Goal: Information Seeking & Learning: Learn about a topic

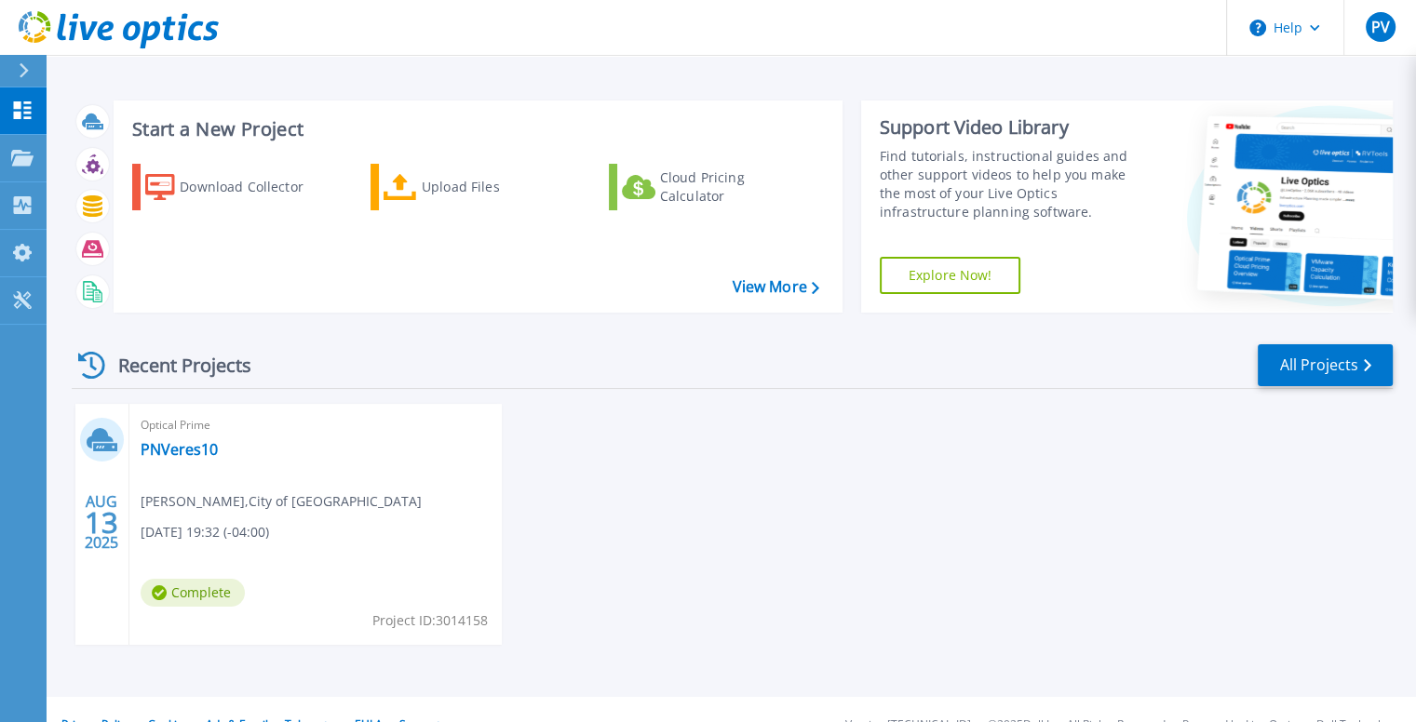
scroll to position [30, 0]
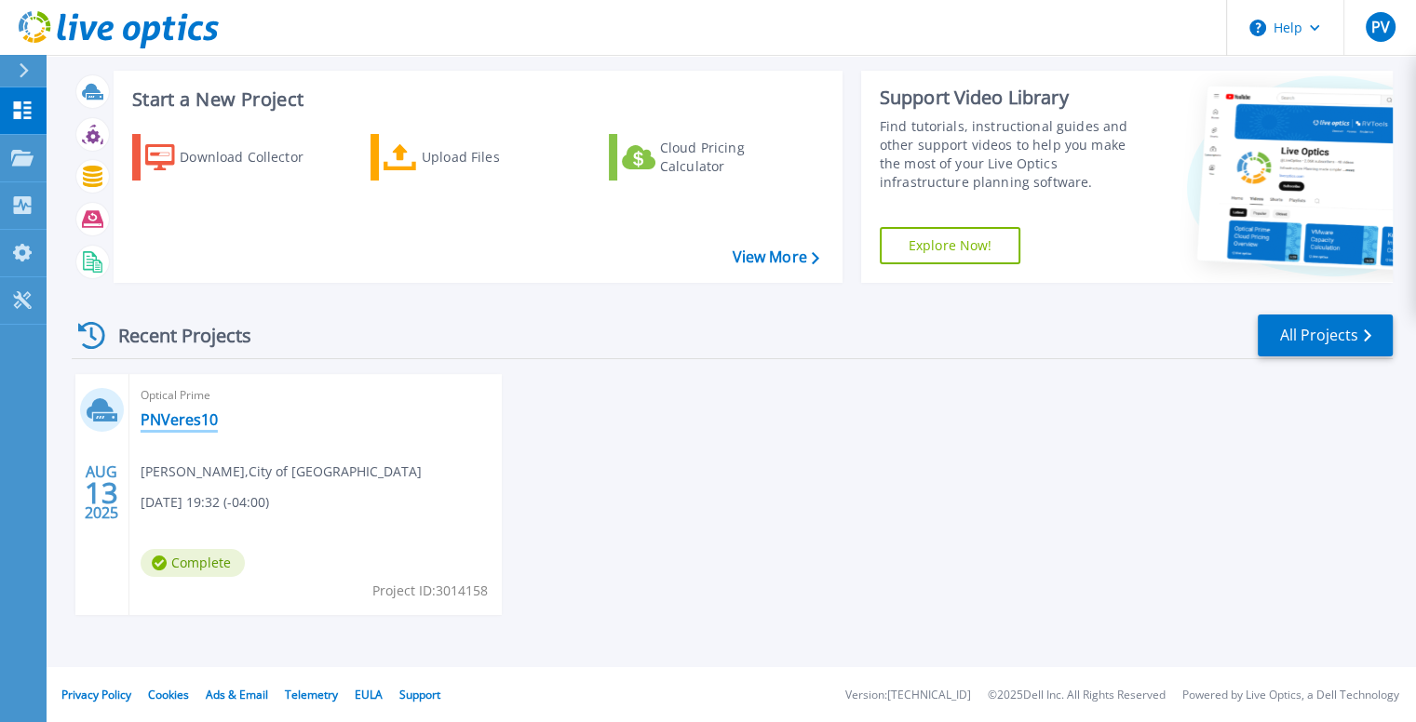
click at [175, 419] on link "PNVeres10" at bounding box center [179, 420] width 77 height 19
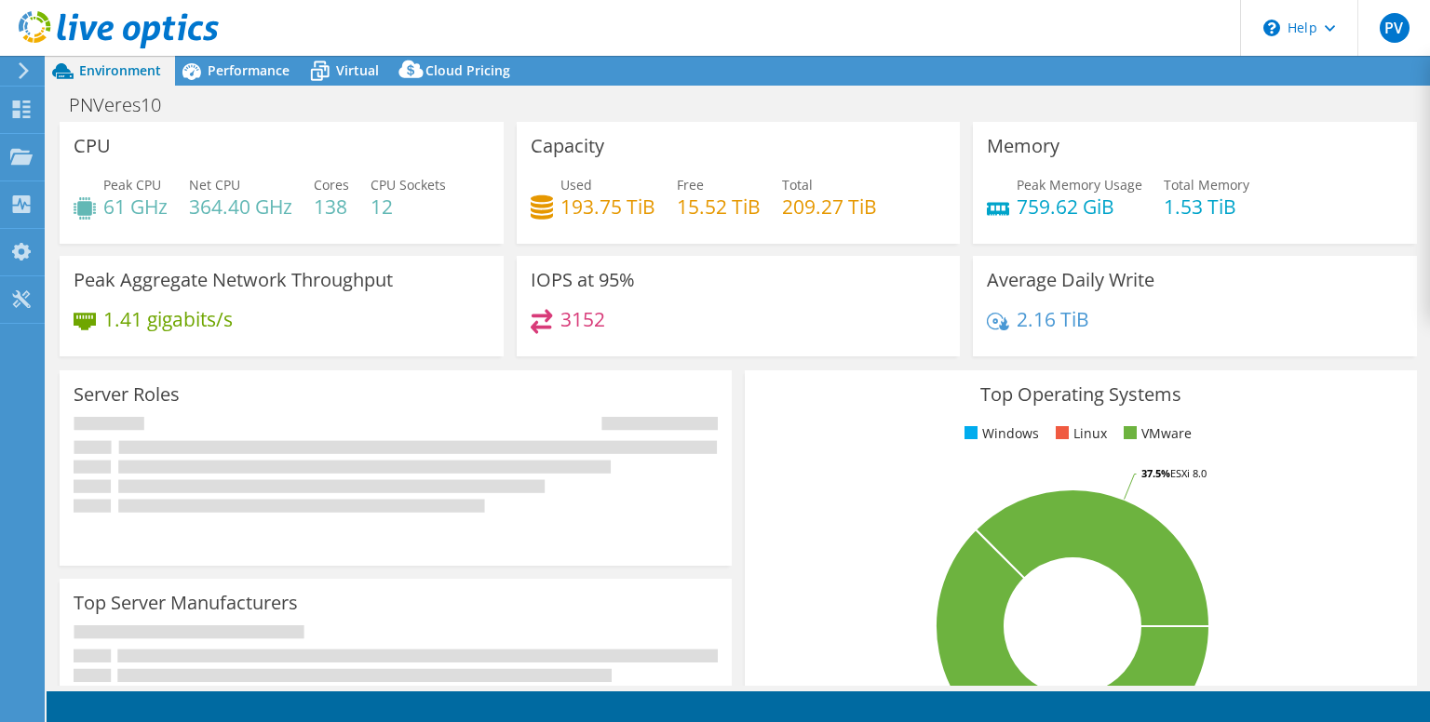
select select "USD"
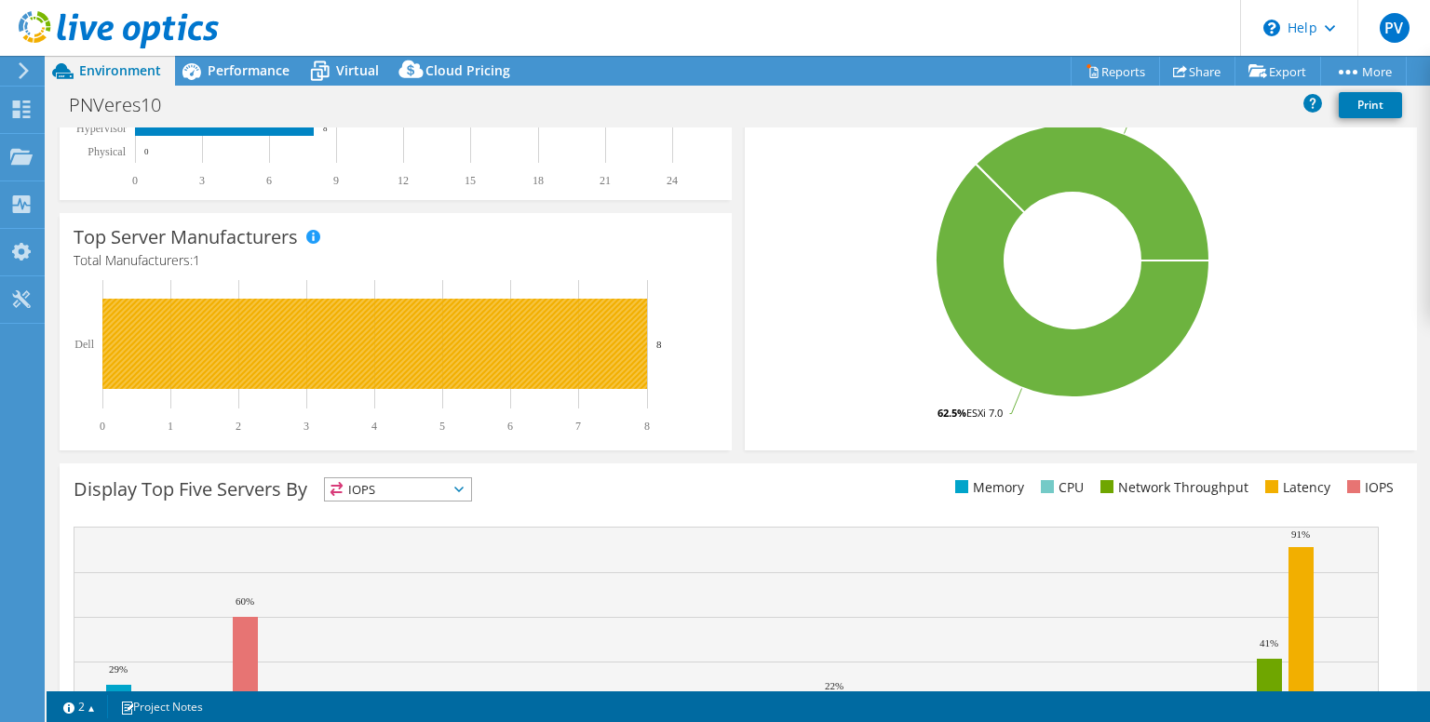
scroll to position [520, 0]
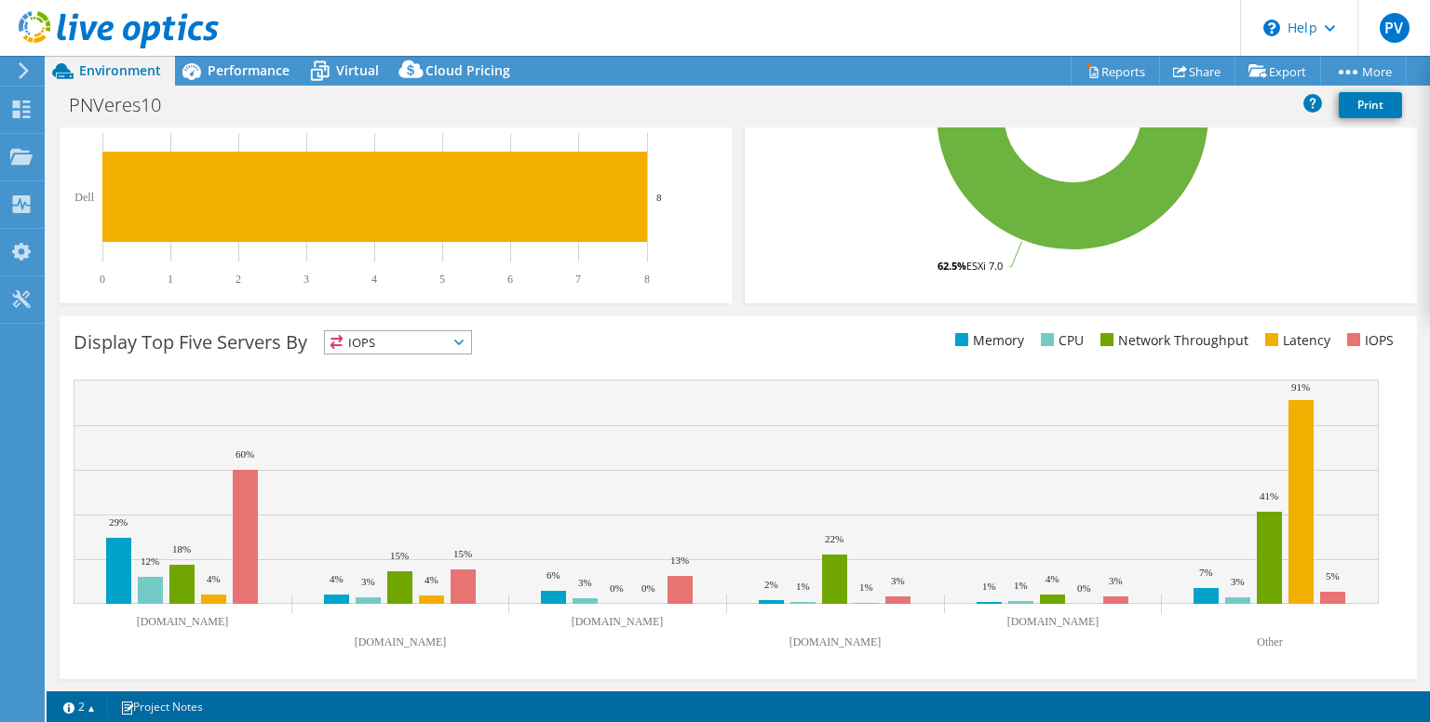
click at [464, 345] on span "IOPS" at bounding box center [398, 342] width 146 height 22
click at [407, 399] on li "Memory" at bounding box center [398, 393] width 146 height 26
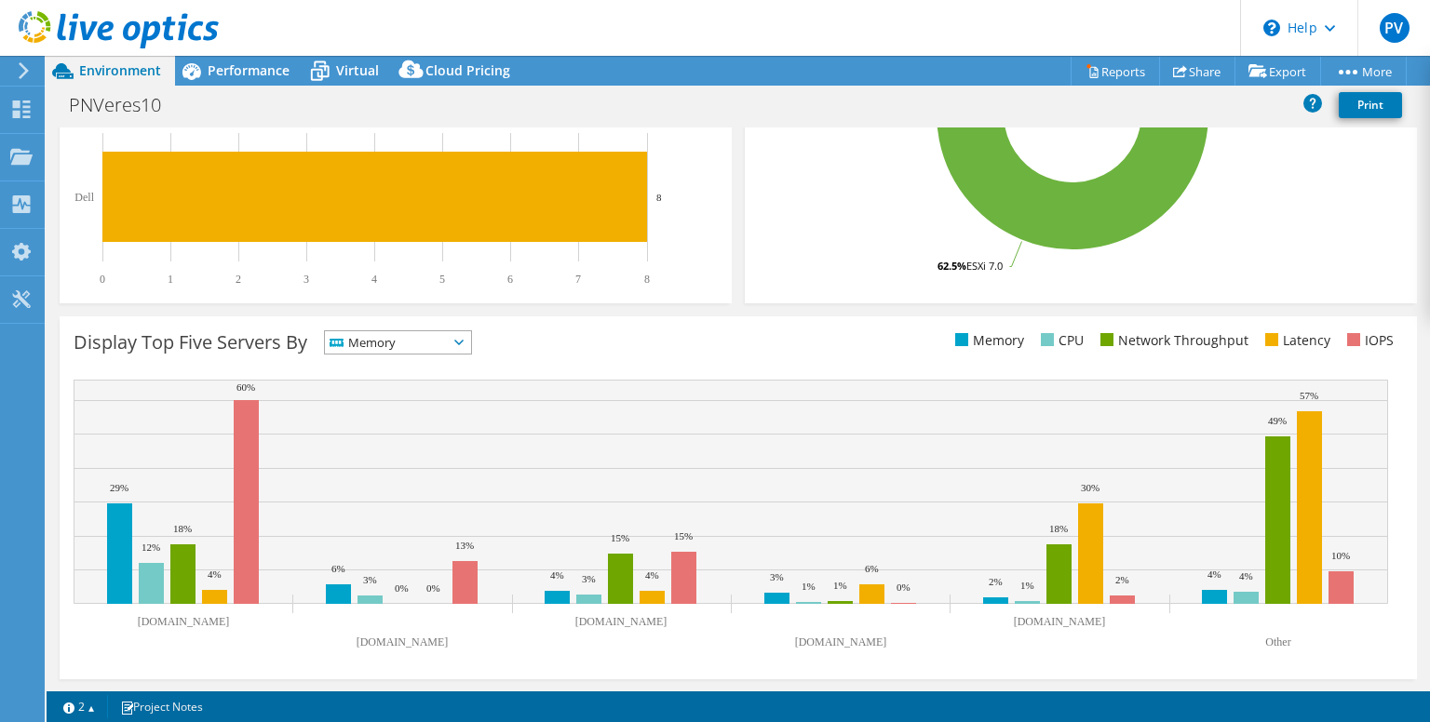
click at [464, 340] on icon at bounding box center [458, 343] width 9 height 6
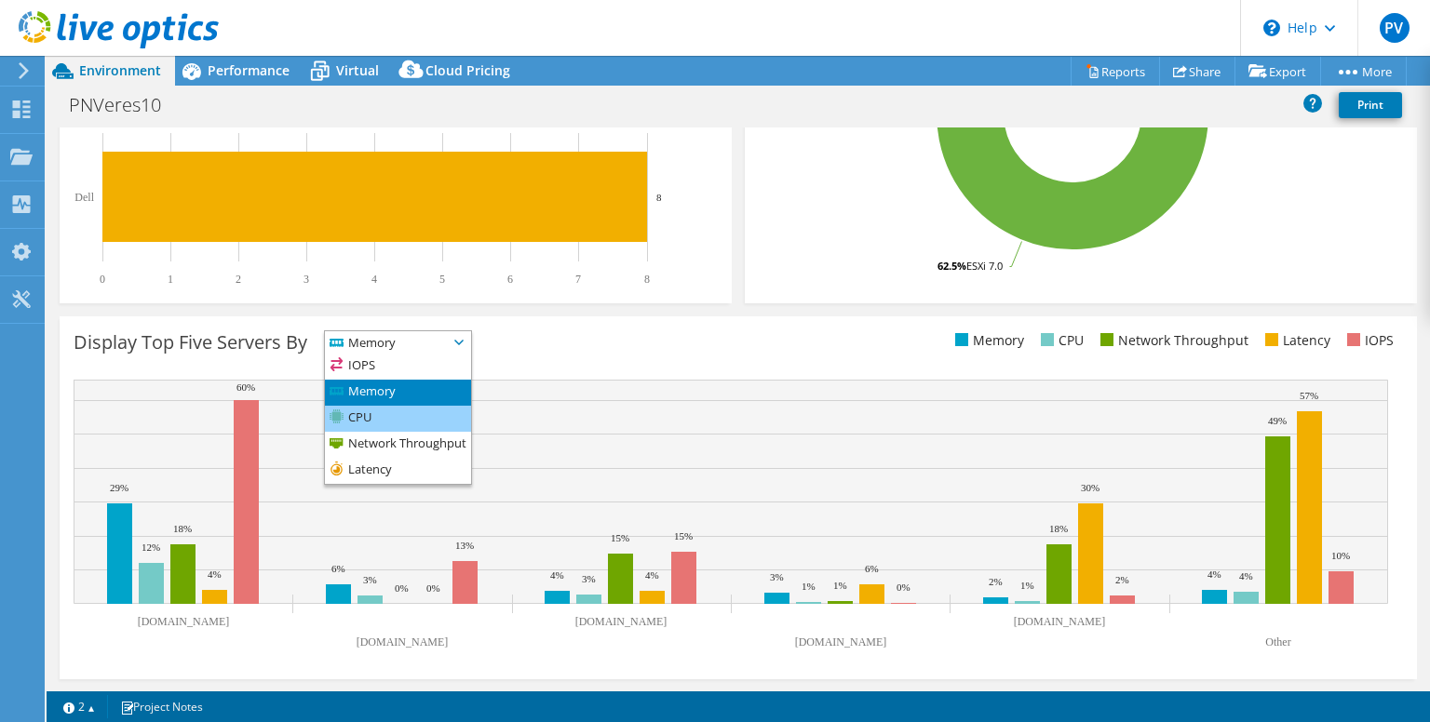
click at [447, 414] on li "CPU" at bounding box center [398, 419] width 146 height 26
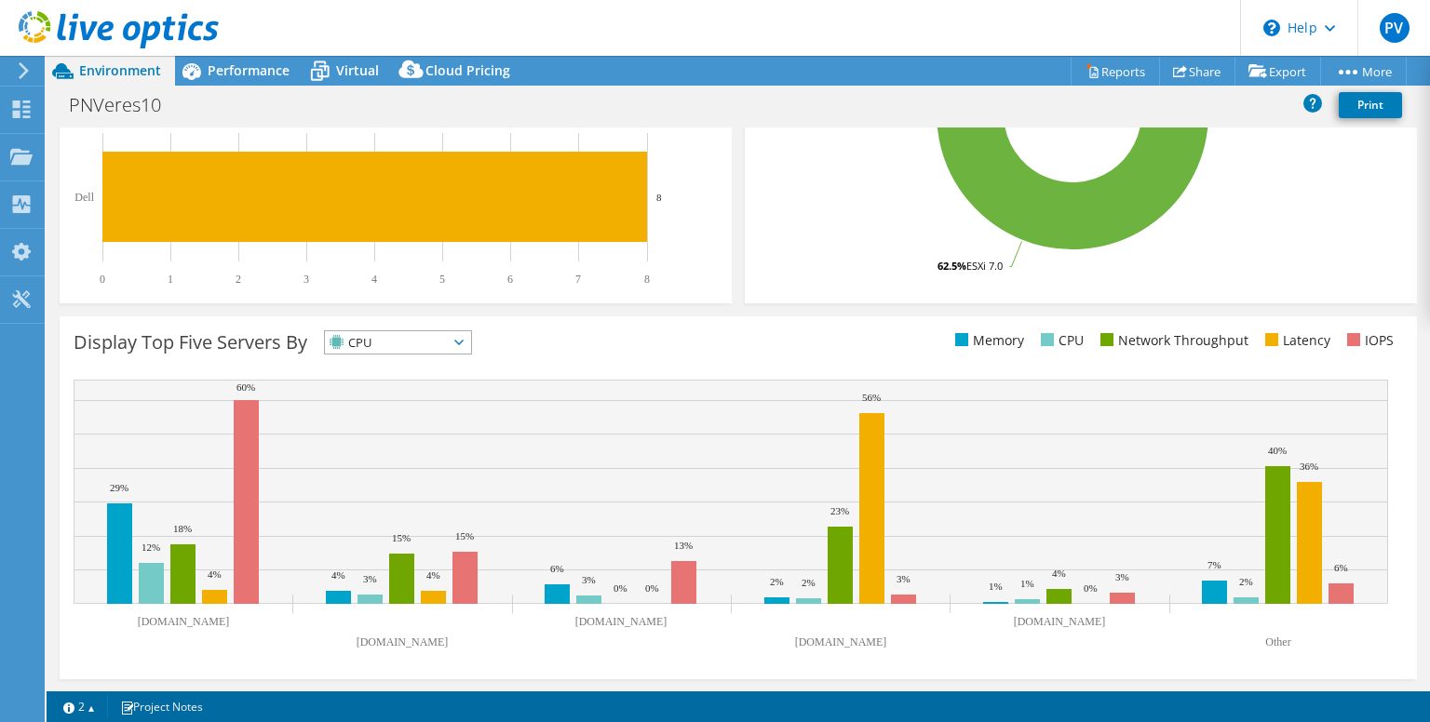
click at [464, 344] on icon at bounding box center [458, 343] width 9 height 6
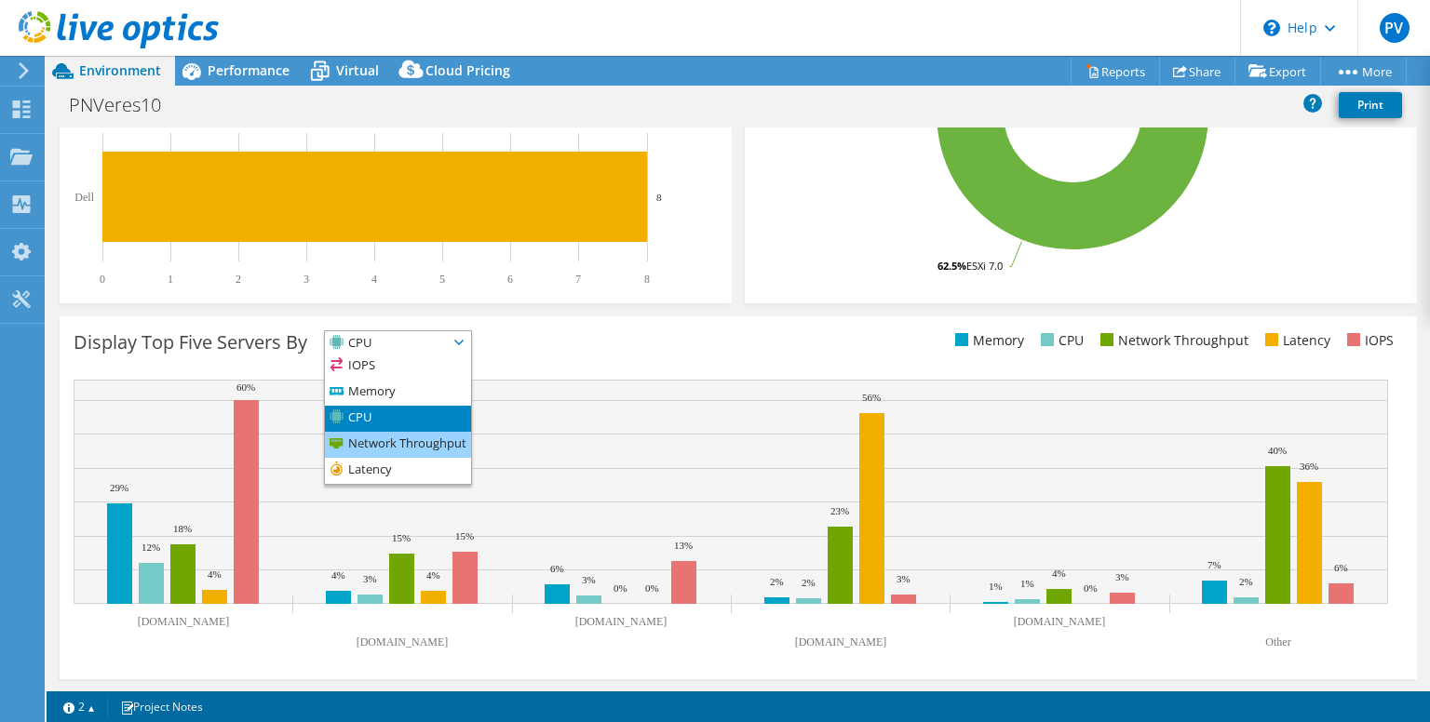
click at [455, 442] on li "Network Throughput" at bounding box center [398, 445] width 146 height 26
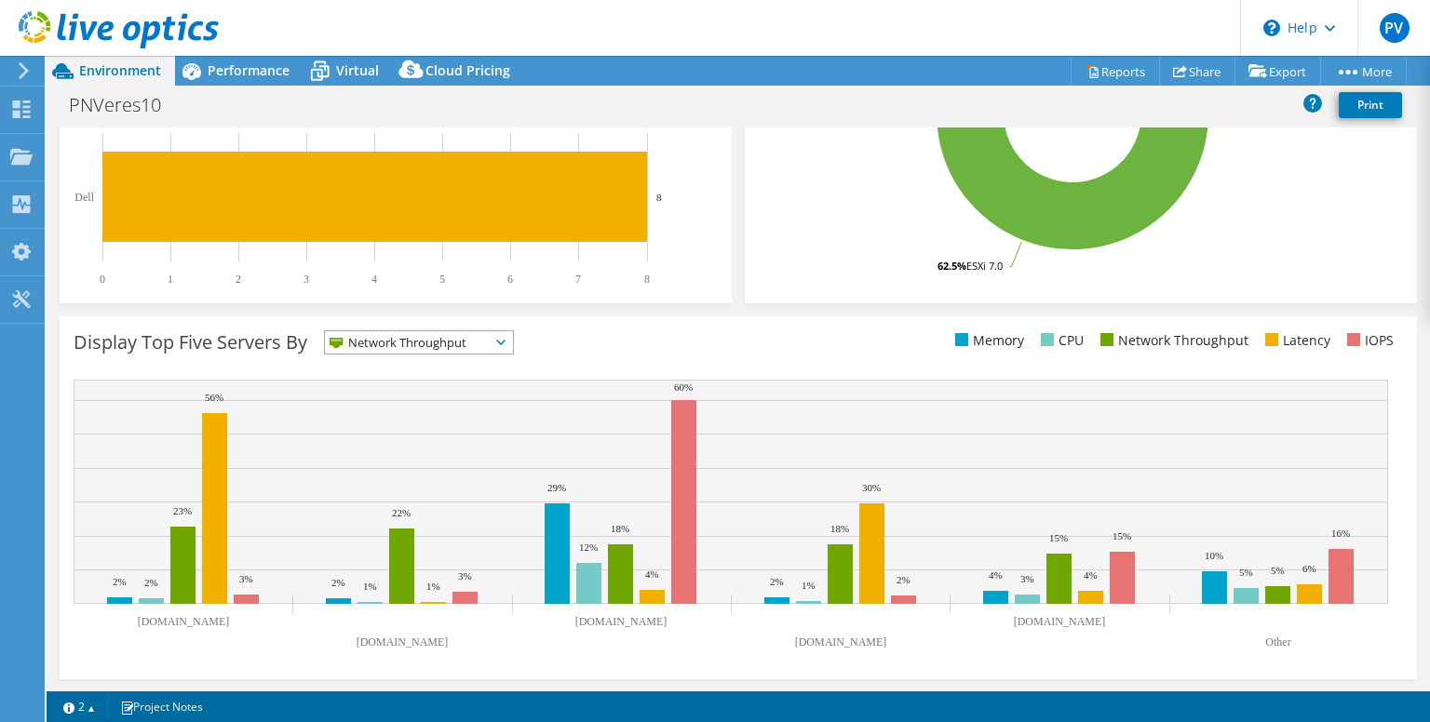
click at [505, 340] on icon at bounding box center [500, 343] width 9 height 6
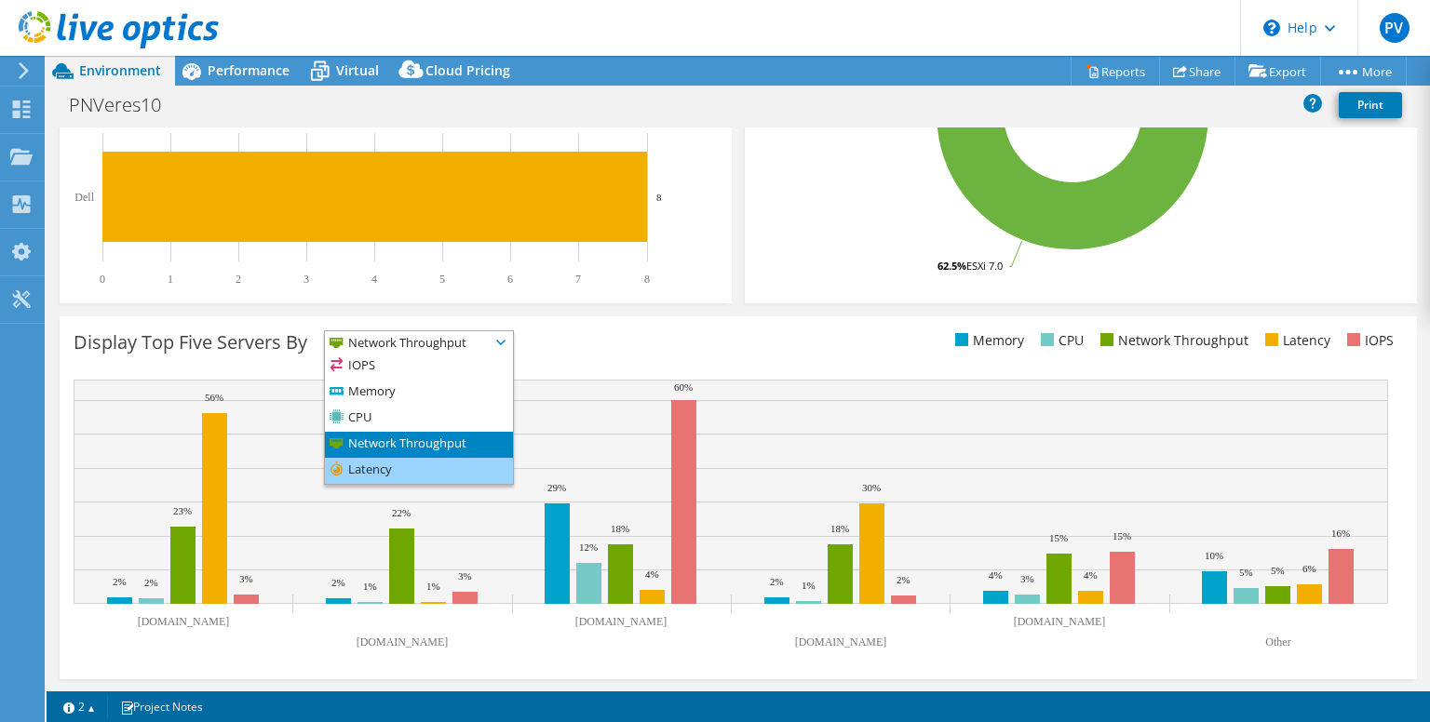
click at [473, 467] on li "Latency" at bounding box center [419, 471] width 188 height 26
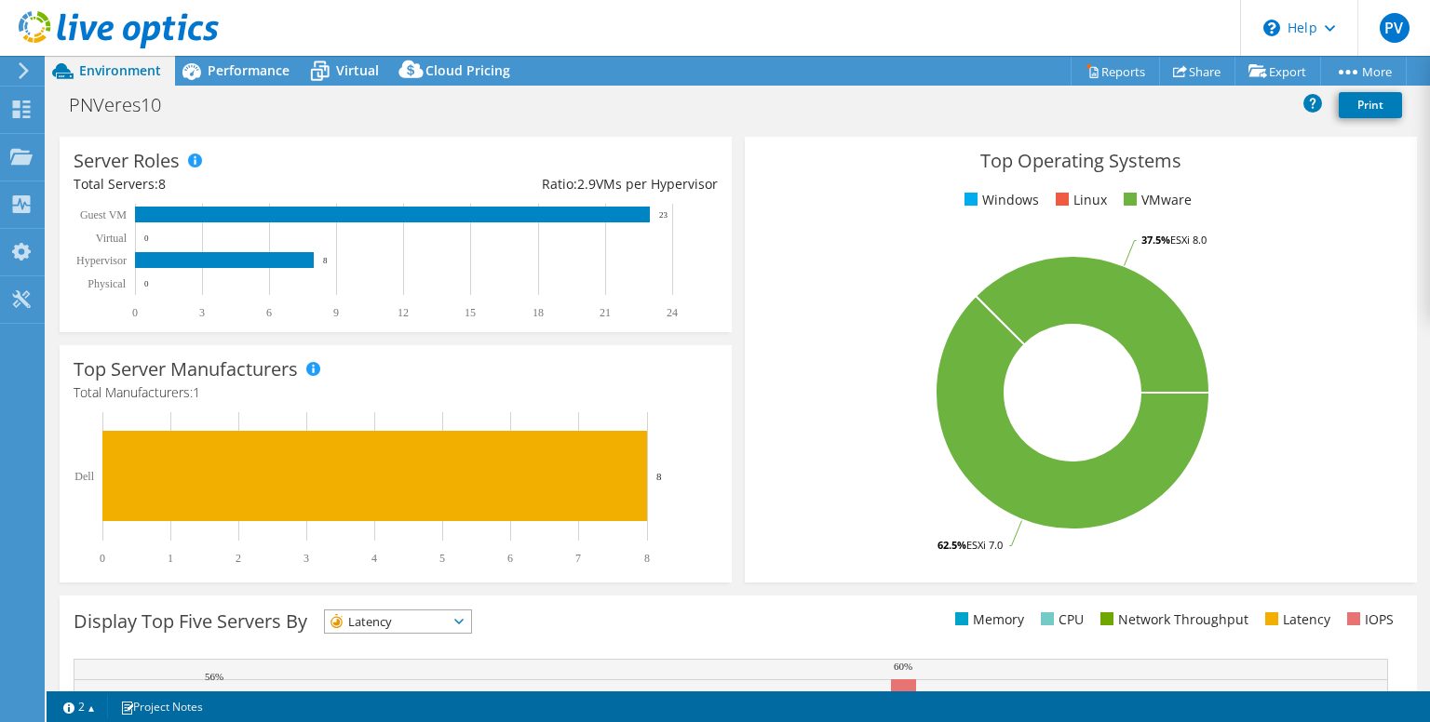
scroll to position [0, 0]
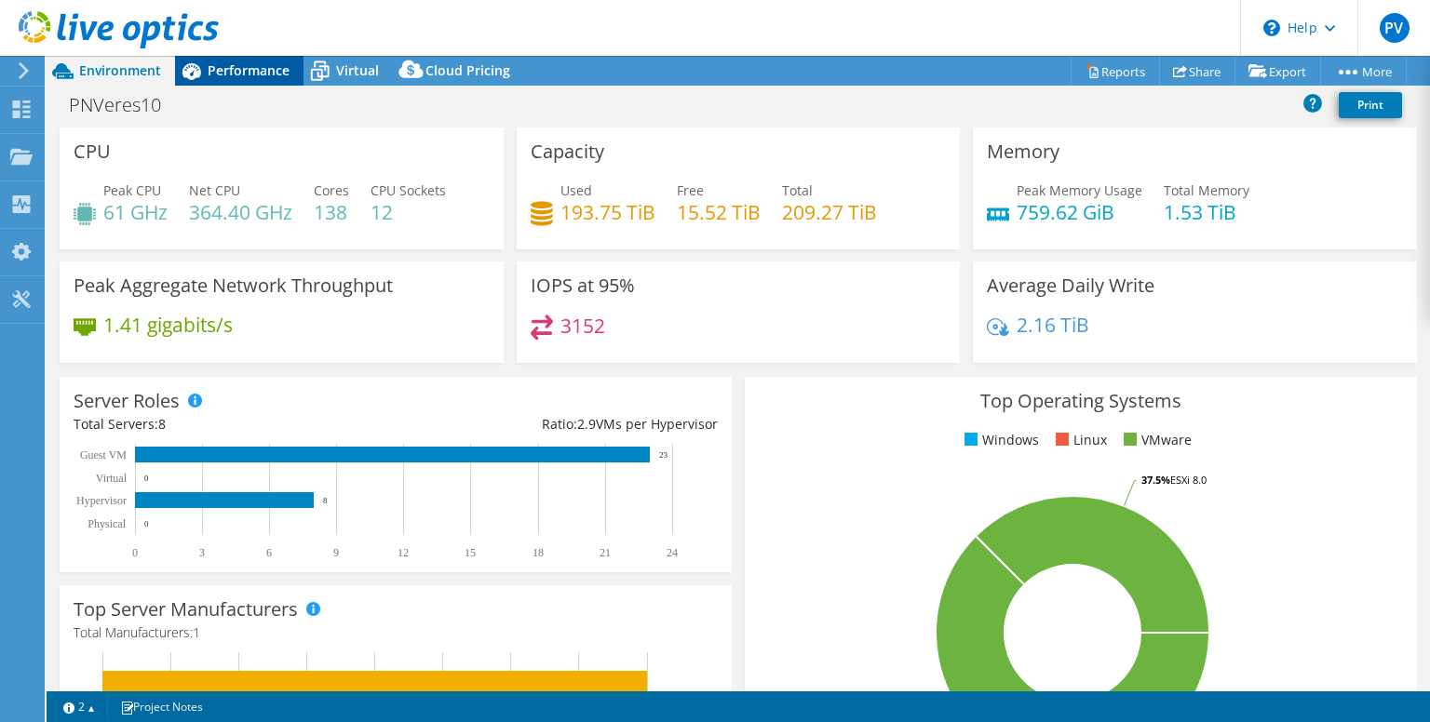
click at [224, 70] on span "Performance" at bounding box center [249, 70] width 82 height 18
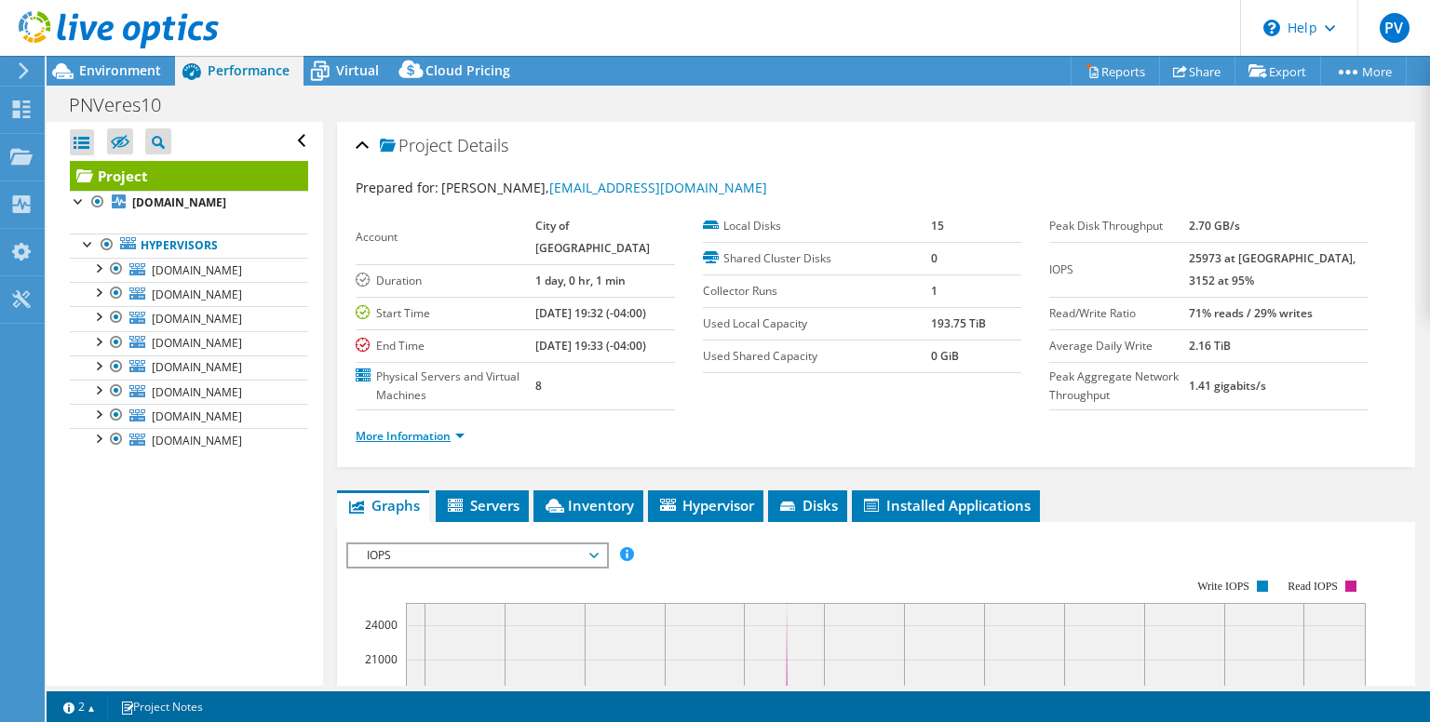
click at [459, 444] on link "More Information" at bounding box center [410, 436] width 109 height 16
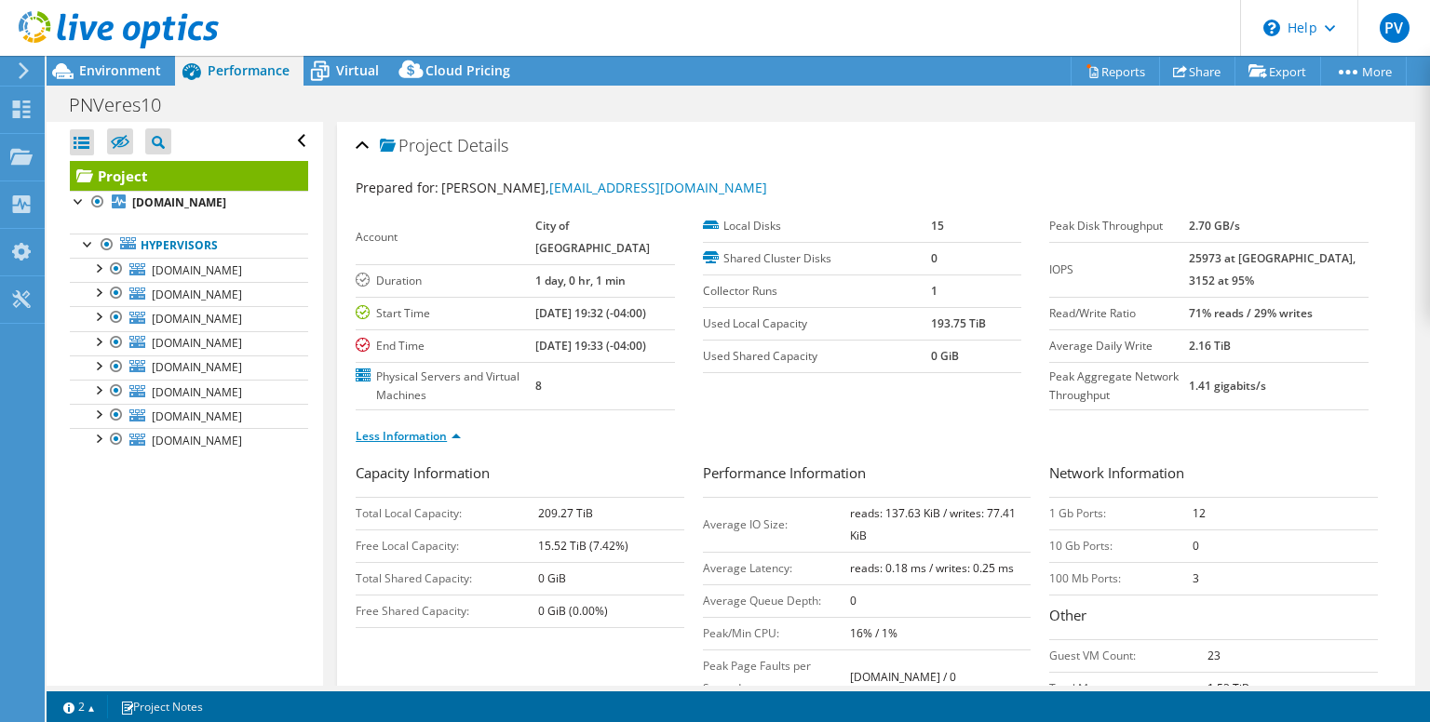
click at [459, 444] on link "Less Information" at bounding box center [408, 436] width 105 height 16
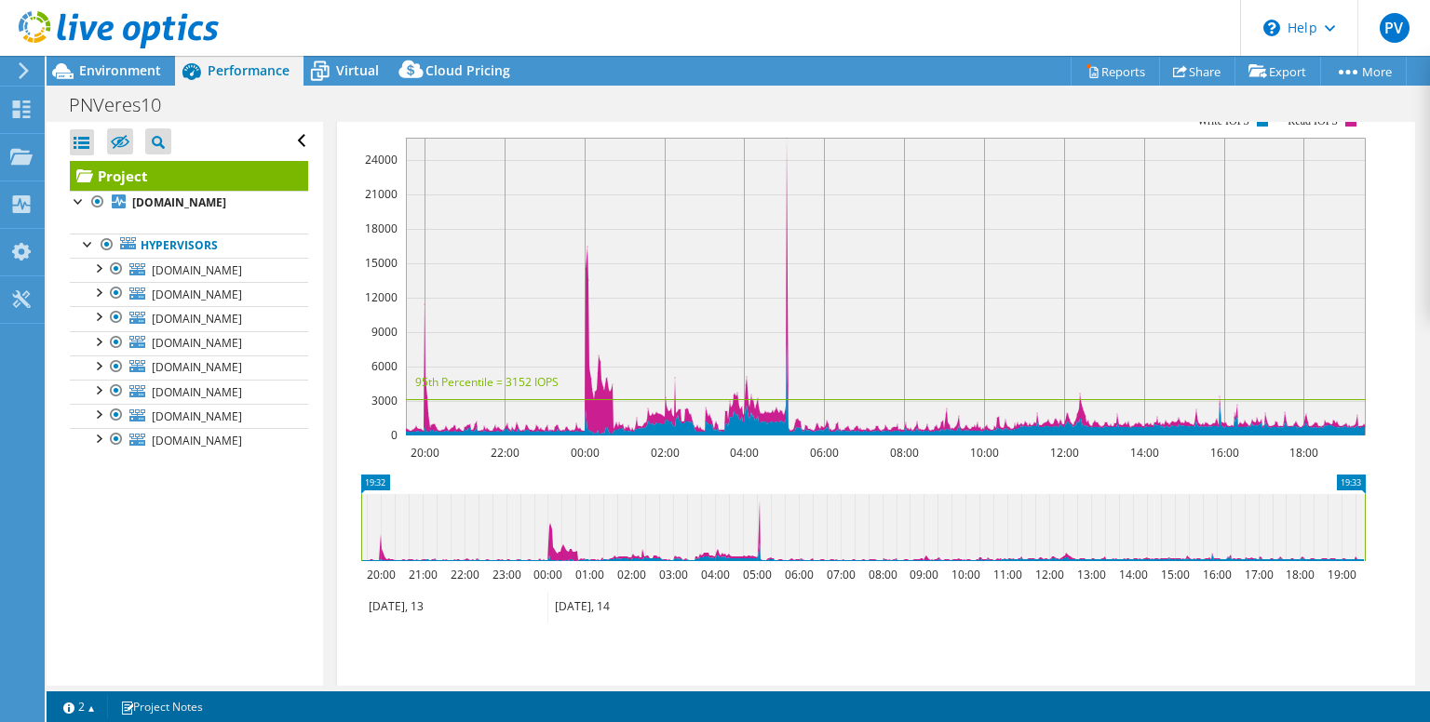
scroll to position [372, 0]
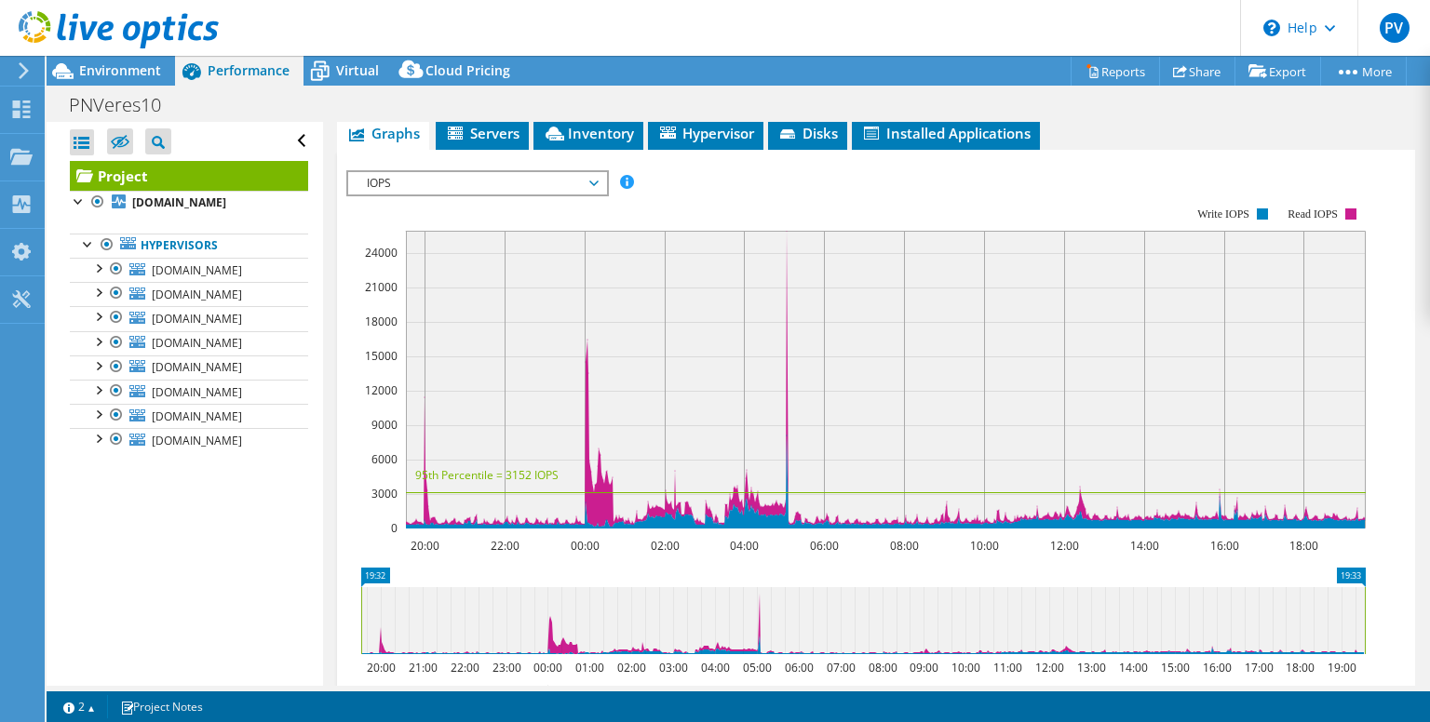
drag, startPoint x: 627, startPoint y: 202, endPoint x: 710, endPoint y: 201, distance: 83.8
click at [710, 201] on div "IOPS Disk Throughput IO Size Latency Queue Depth CPU Percentage Memory Page Fau…" at bounding box center [875, 488] width 1059 height 636
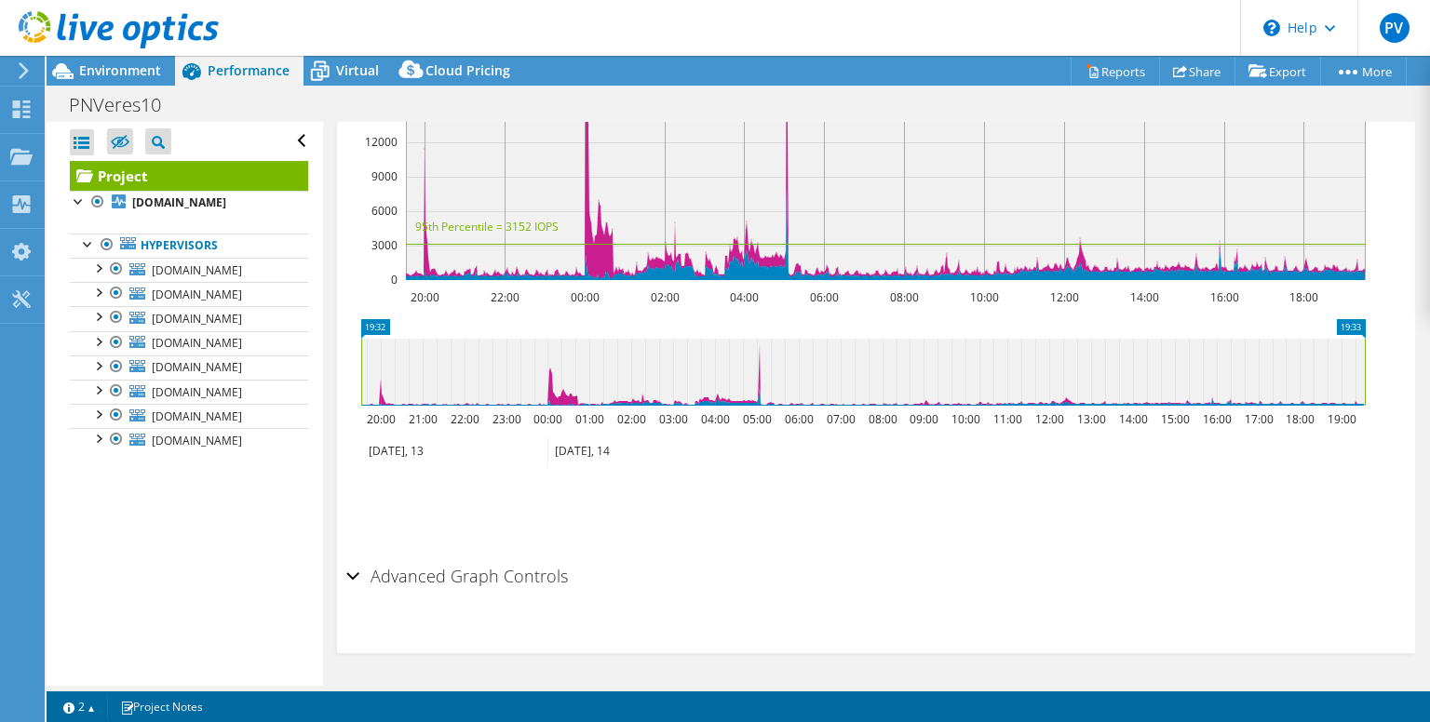
scroll to position [267, 0]
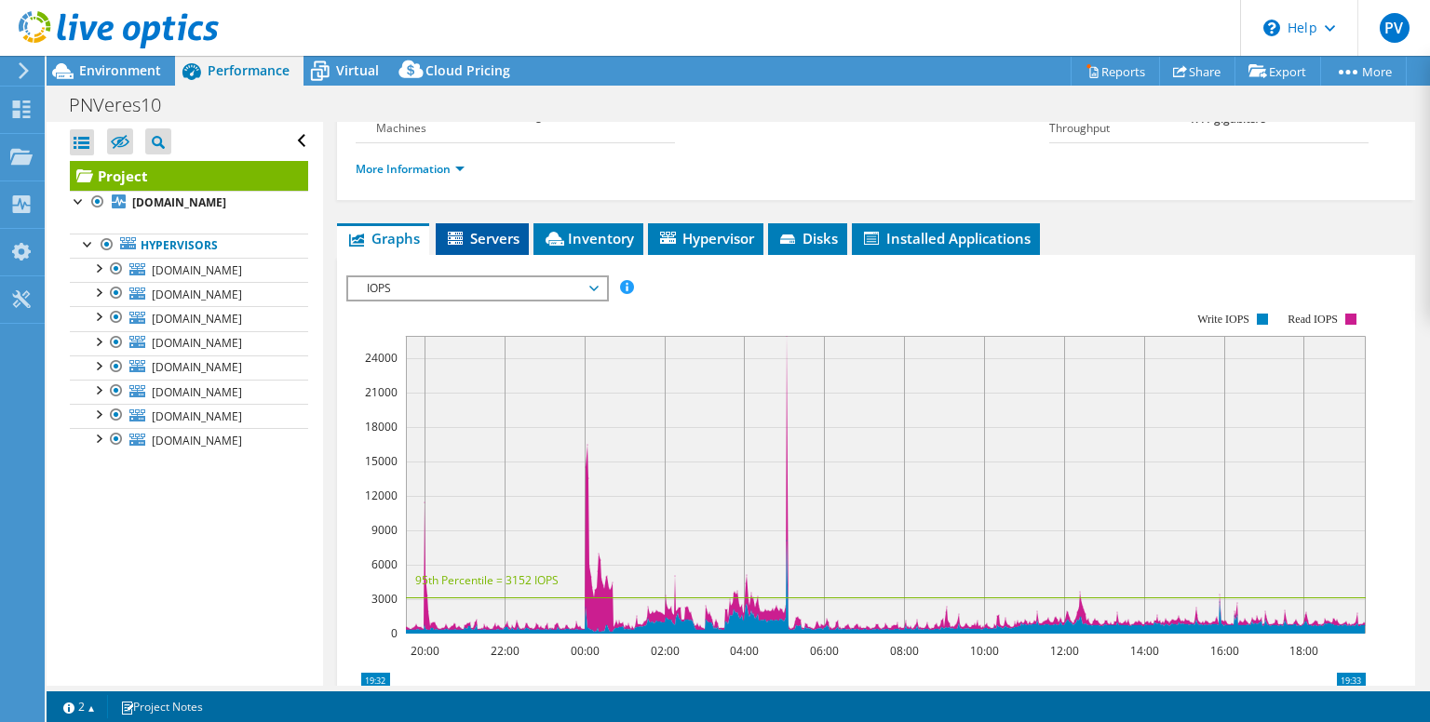
click at [494, 248] on span "Servers" at bounding box center [482, 238] width 74 height 19
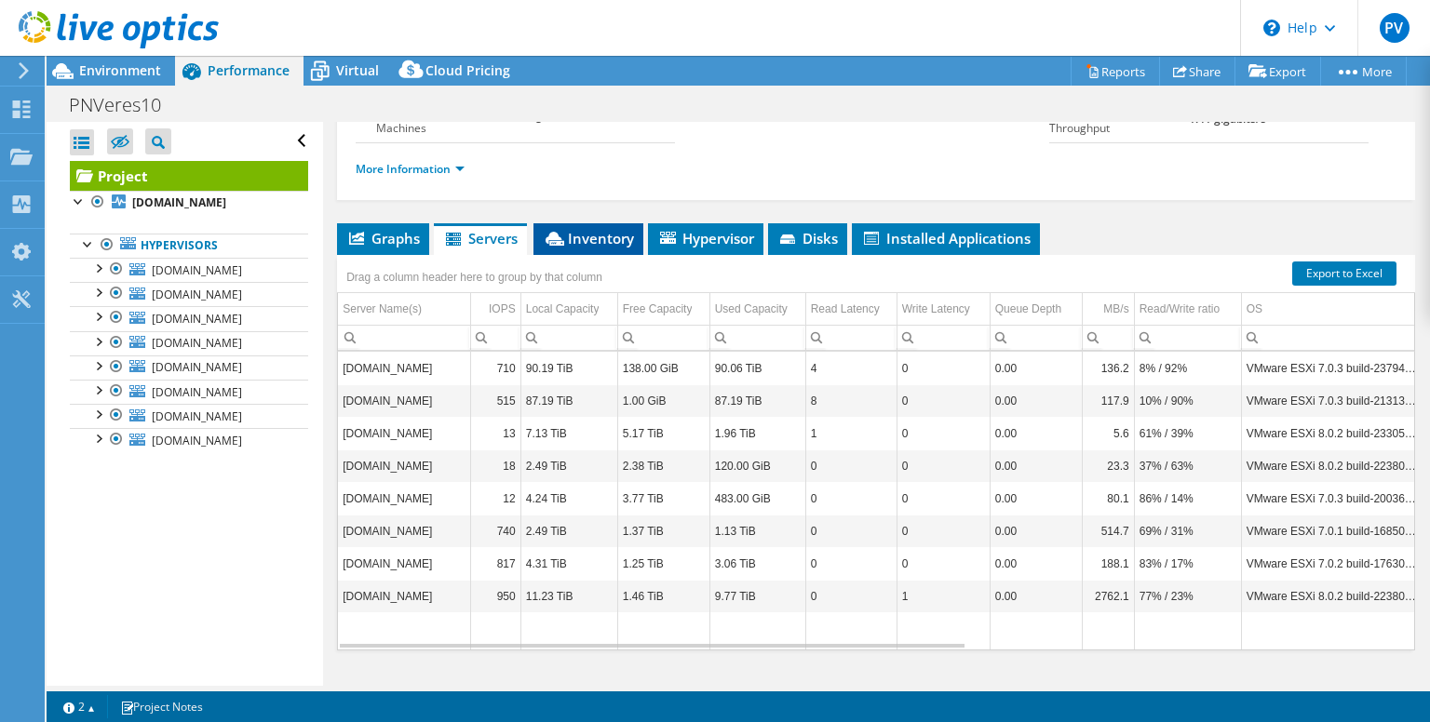
click at [587, 248] on span "Inventory" at bounding box center [588, 238] width 91 height 19
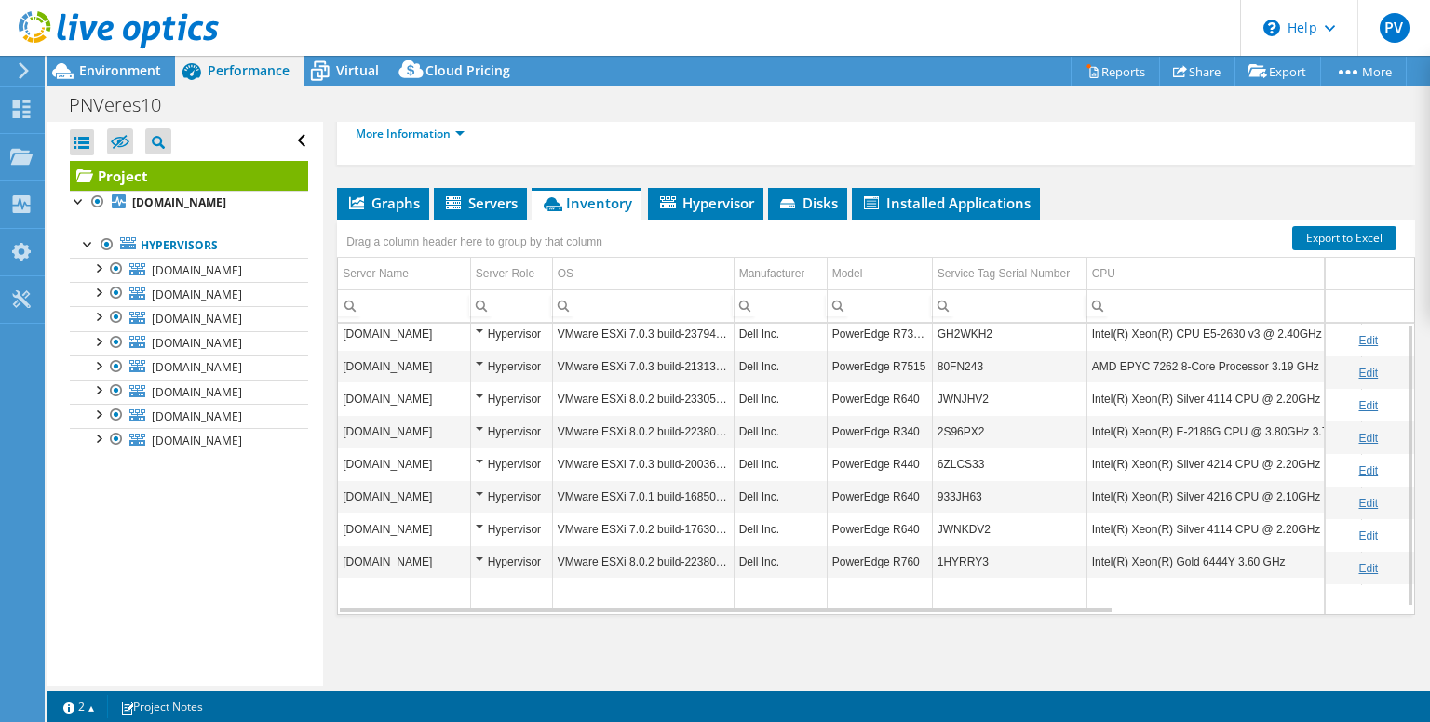
scroll to position [136, 0]
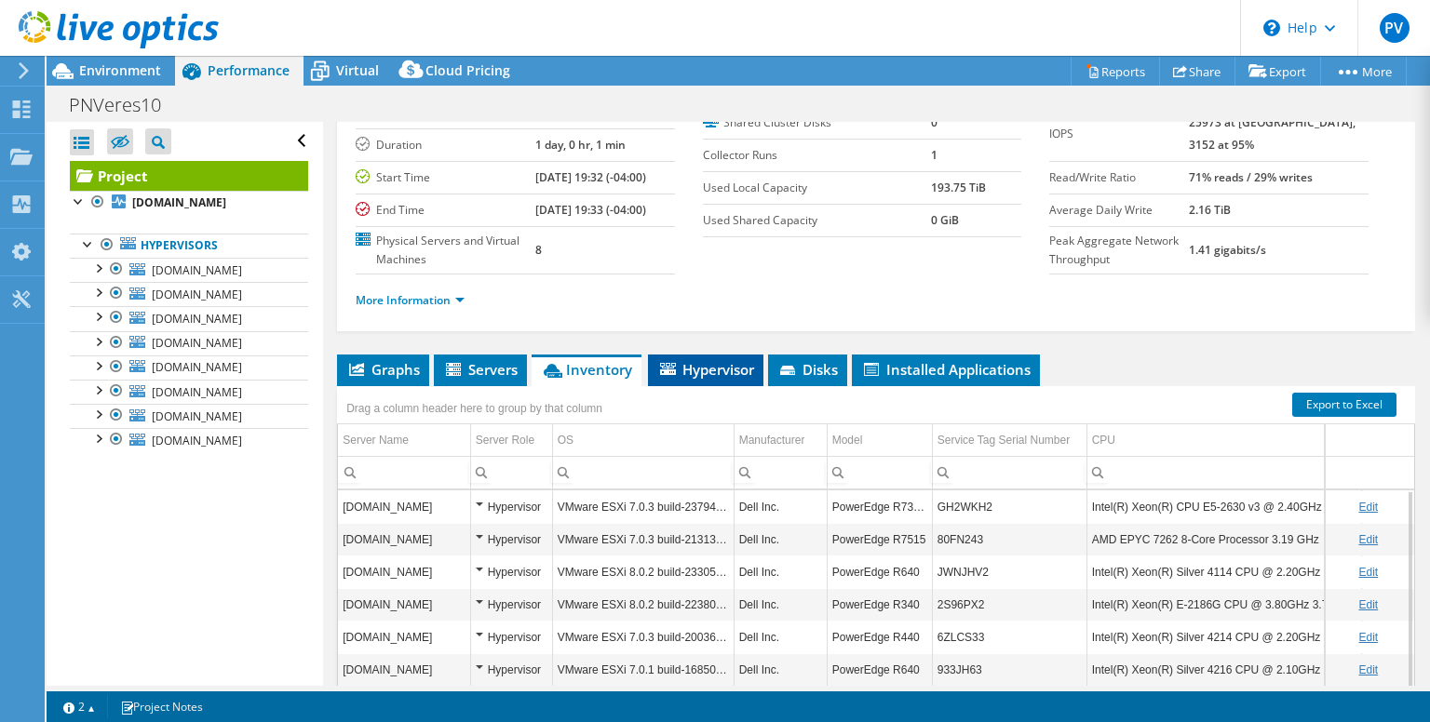
click at [702, 379] on span "Hypervisor" at bounding box center [705, 369] width 97 height 19
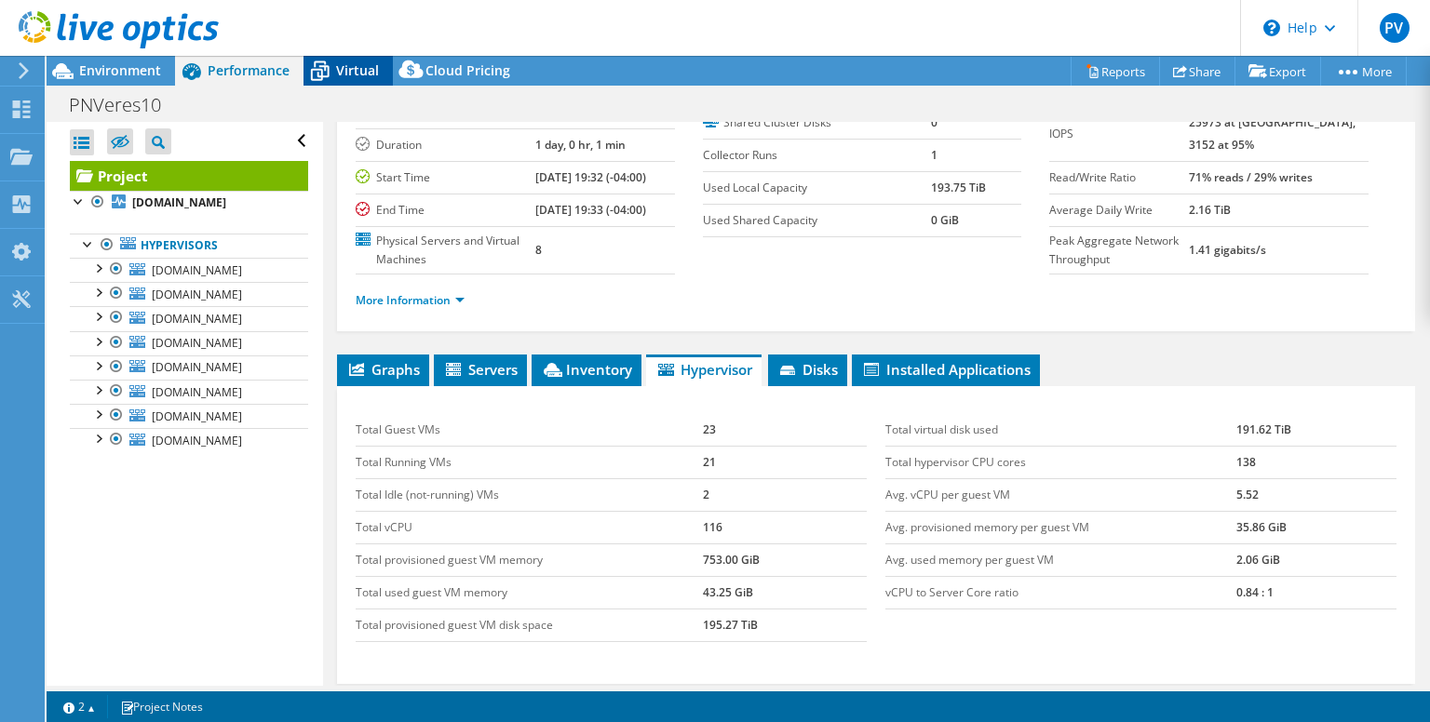
click at [347, 71] on span "Virtual" at bounding box center [357, 70] width 43 height 18
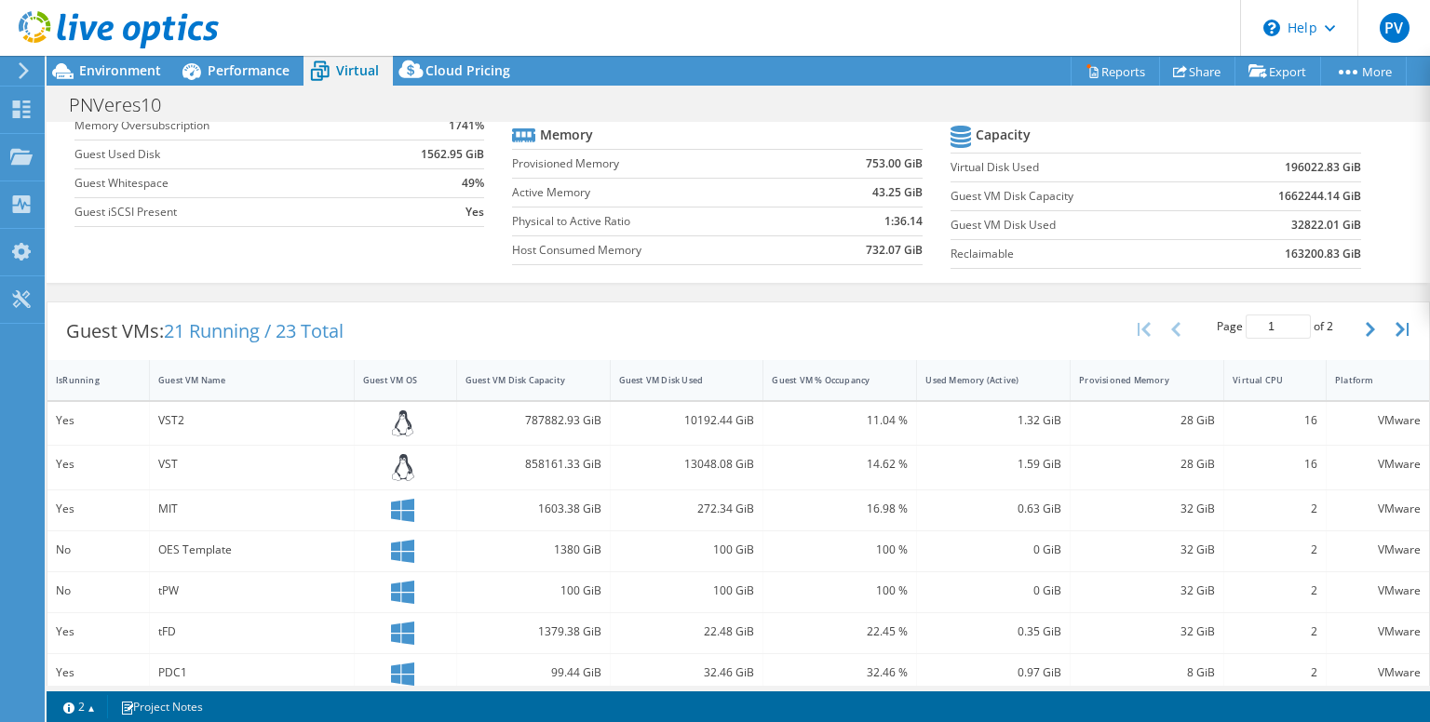
scroll to position [0, 0]
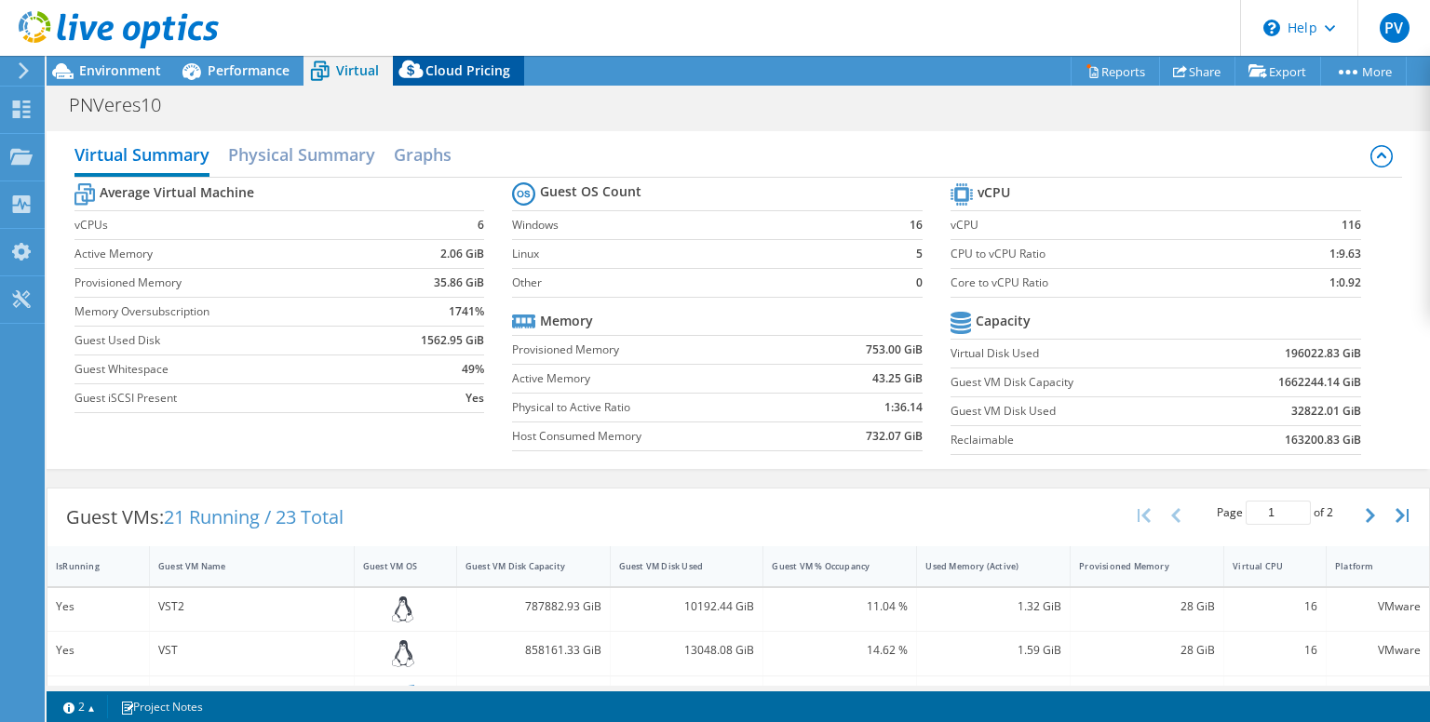
click at [432, 67] on span "Cloud Pricing" at bounding box center [467, 70] width 85 height 18
